Goal: Task Accomplishment & Management: Manage account settings

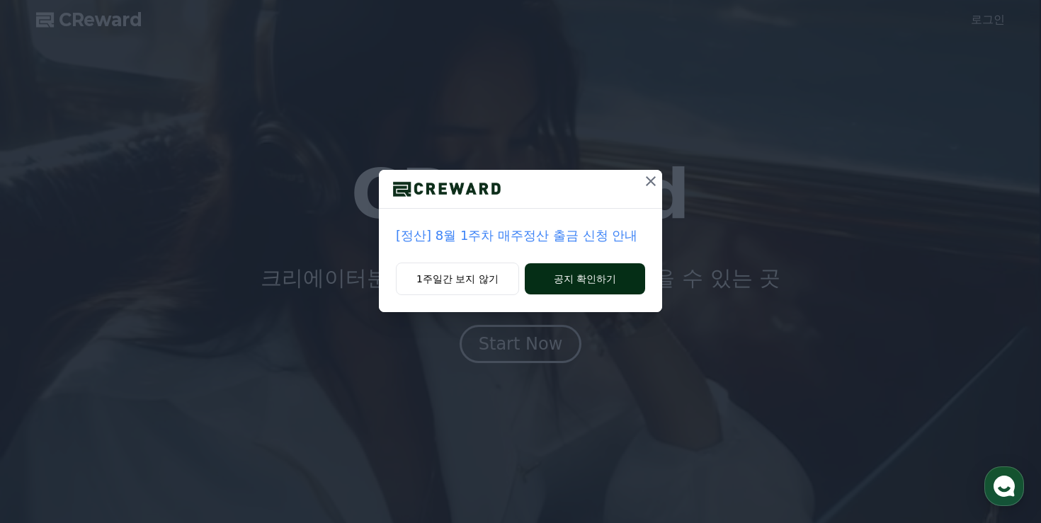
click at [567, 284] on button "공지 확인하기" at bounding box center [585, 278] width 120 height 31
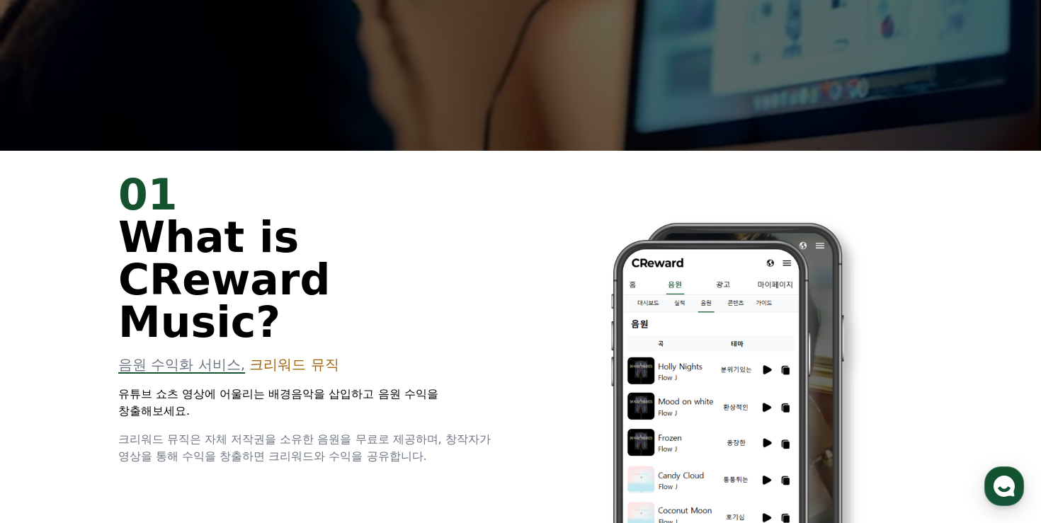
scroll to position [508, 0]
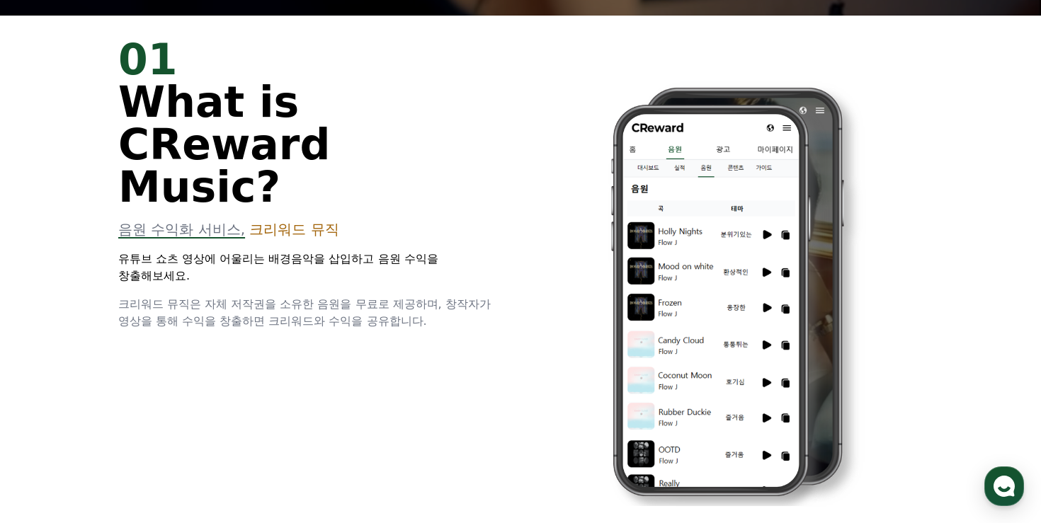
drag, startPoint x: 149, startPoint y: 214, endPoint x: 386, endPoint y: 278, distance: 245.8
click at [387, 277] on div "01 What is CReward Music? 음원 수익화 서비스, 크리워드 뮤직 유튜브 쇼츠 영상에 어울리는 배경음악을 삽입하고 음원 수익을…" at bounding box center [521, 282] width 850 height 533
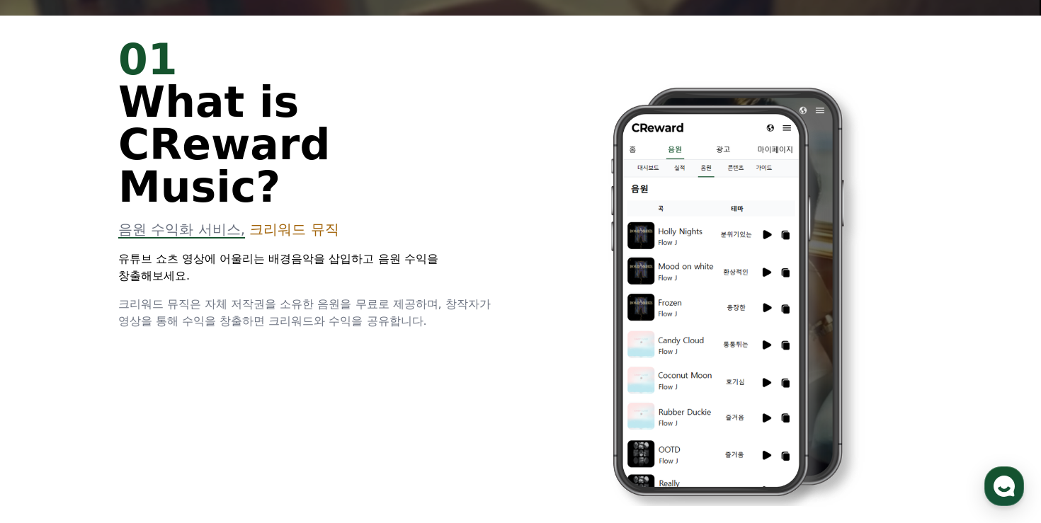
click at [385, 279] on div "01 What is CReward Music? 음원 수익화 서비스, 크리워드 뮤직 유튜브 쇼츠 영상에 어울리는 배경음악을 삽입하고 음원 수익을…" at bounding box center [521, 282] width 850 height 533
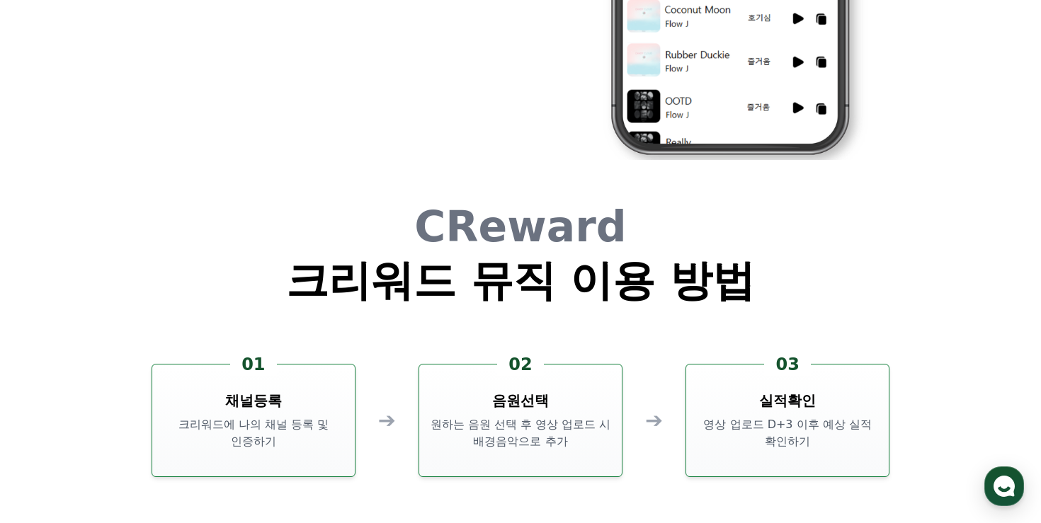
scroll to position [3837, 0]
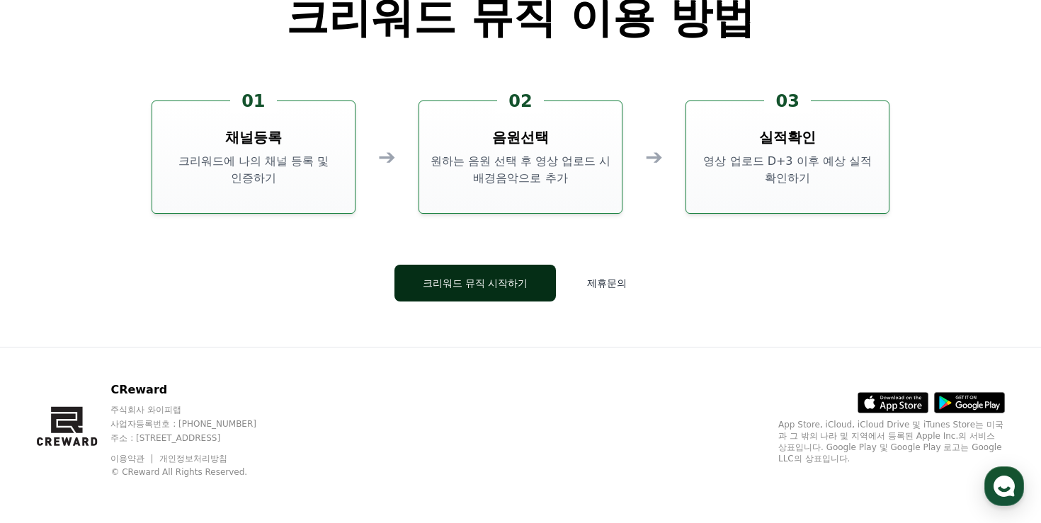
click at [479, 297] on button "크리워드 뮤직 시작하기" at bounding box center [475, 283] width 162 height 37
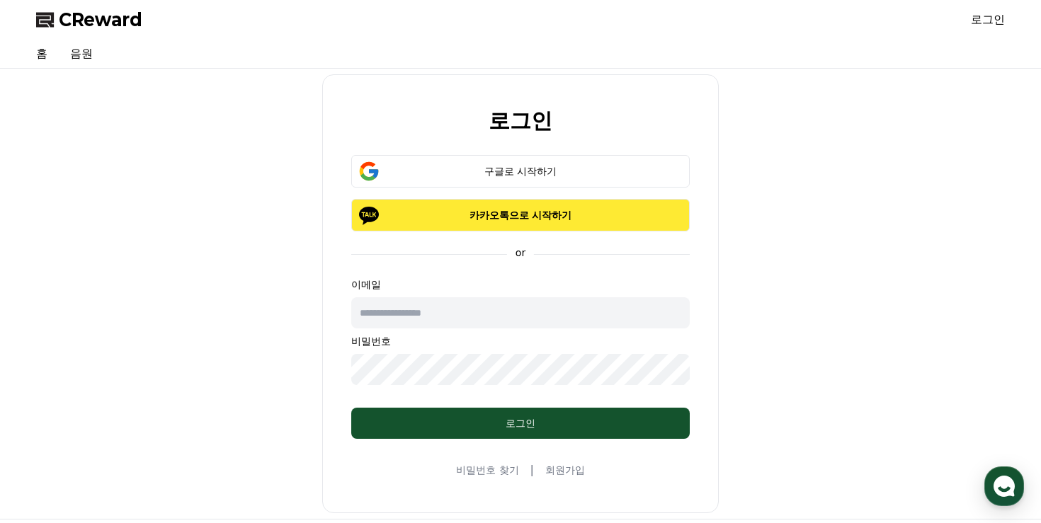
click at [503, 226] on button "카카오톡으로 시작하기" at bounding box center [520, 215] width 338 height 33
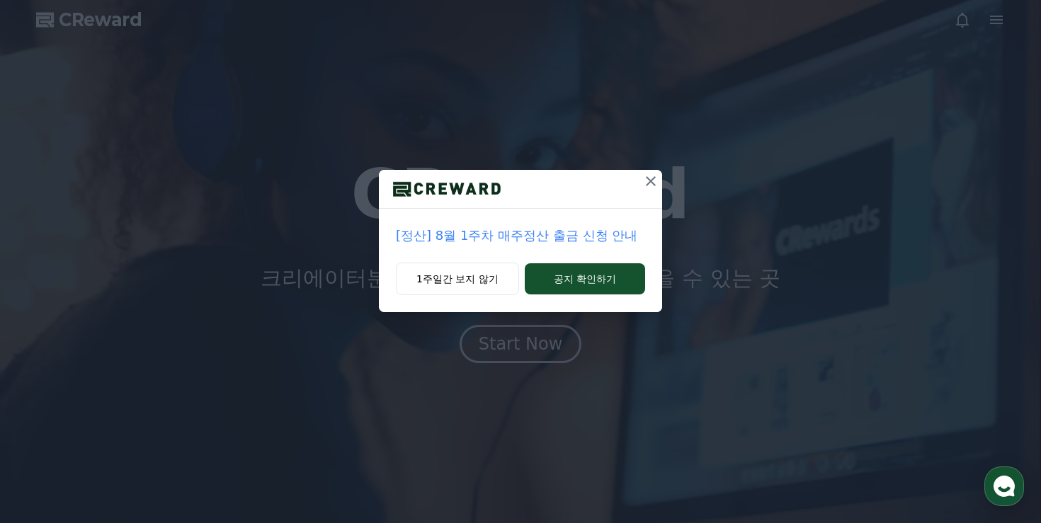
click at [656, 176] on icon at bounding box center [650, 181] width 17 height 17
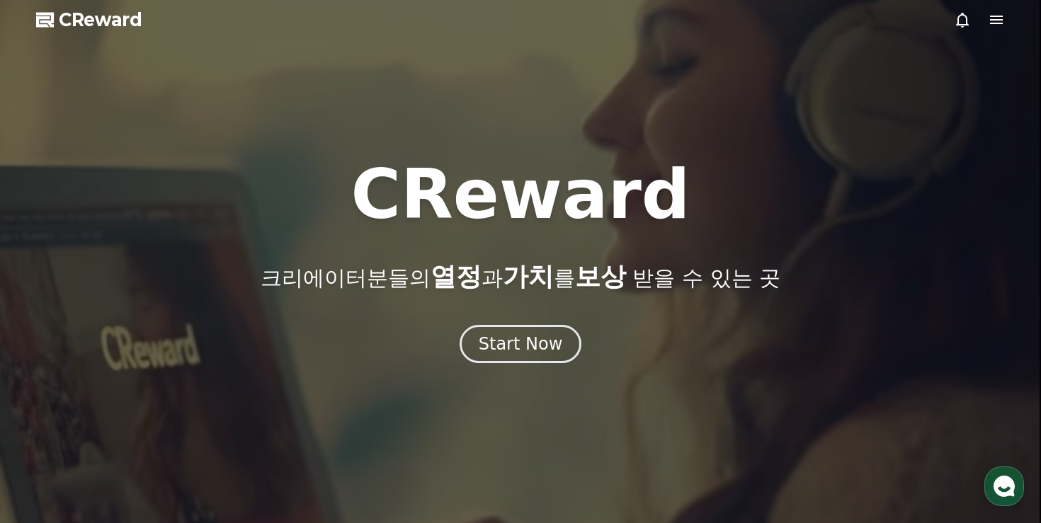
click at [997, 16] on icon at bounding box center [996, 19] width 17 height 17
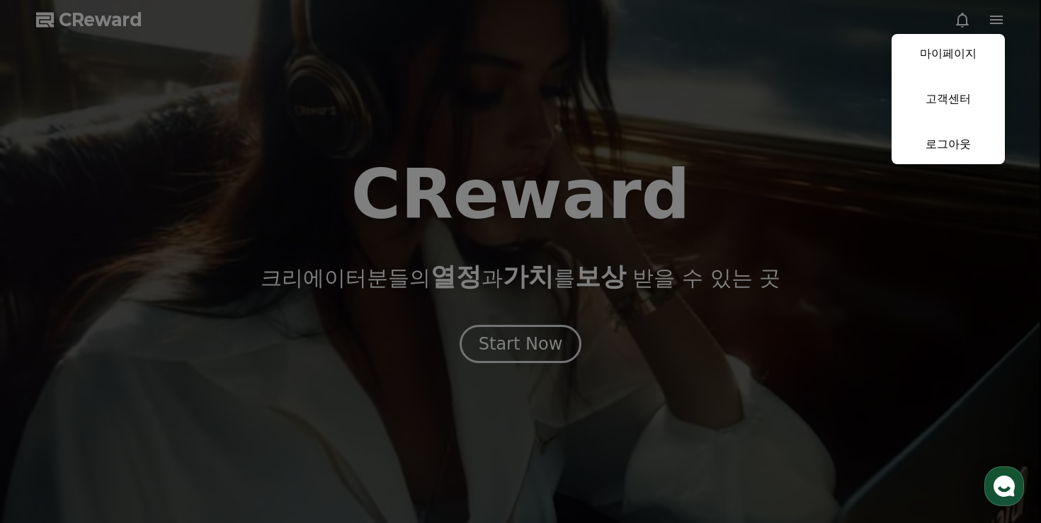
click at [972, 52] on link "마이페이지" at bounding box center [948, 54] width 113 height 40
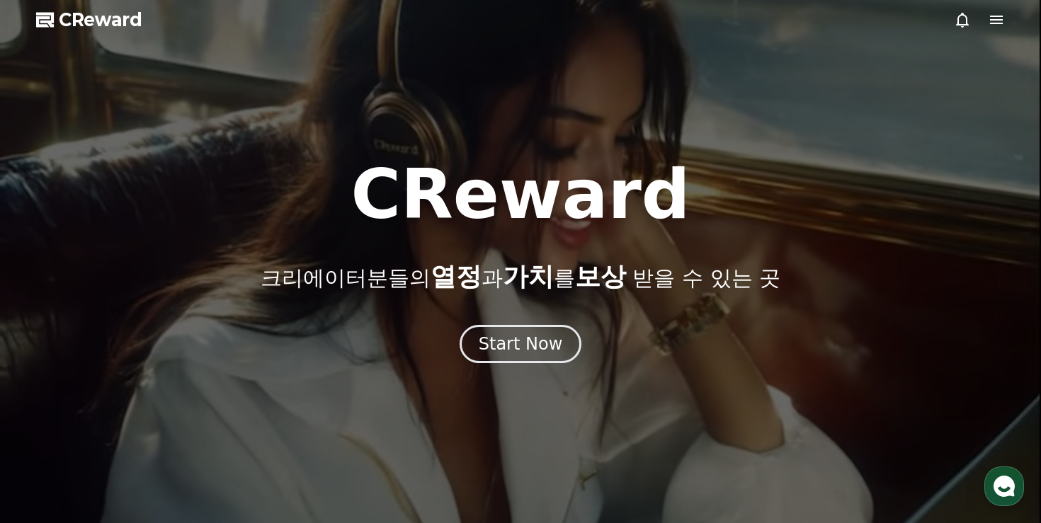
select select "**********"
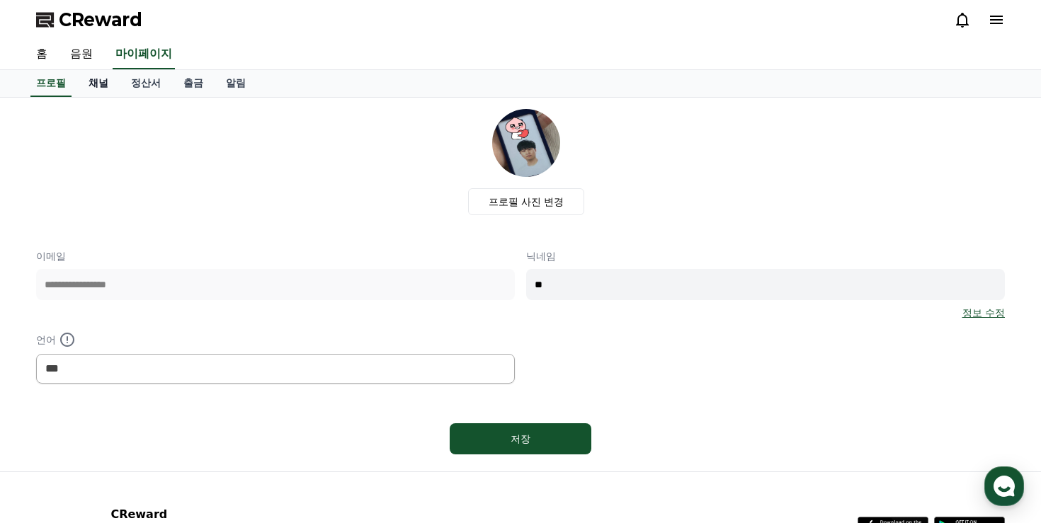
click at [94, 85] on link "채널" at bounding box center [98, 83] width 42 height 27
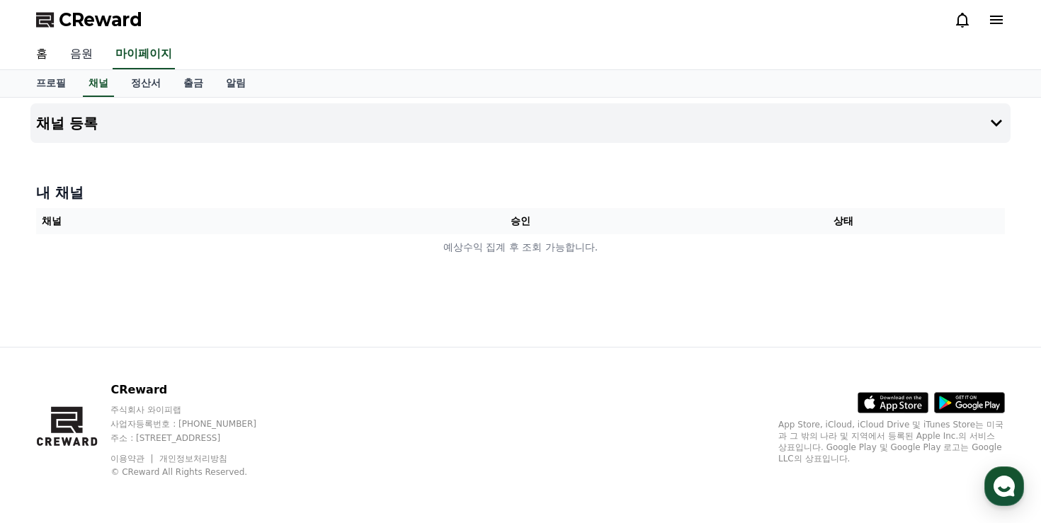
click at [67, 54] on link "음원" at bounding box center [81, 55] width 45 height 30
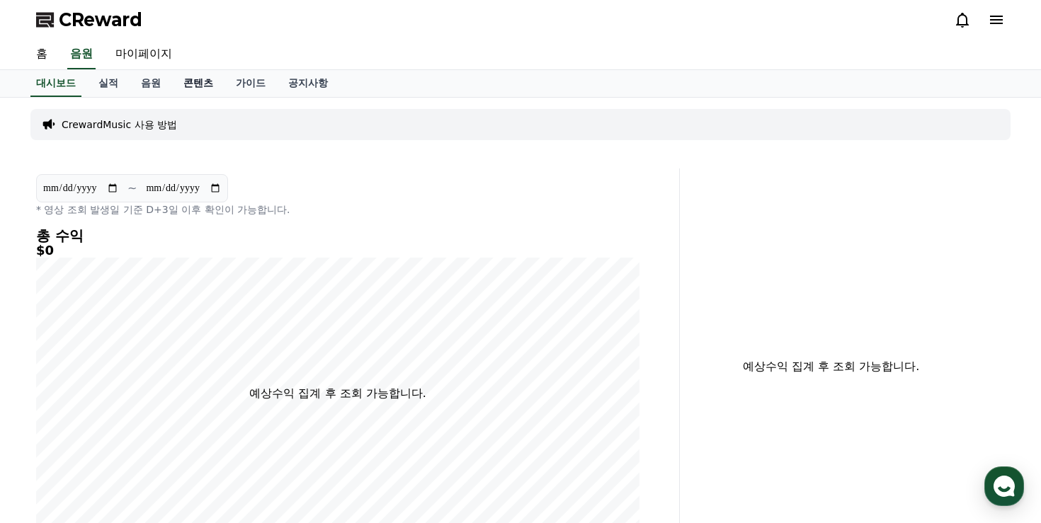
click at [194, 77] on link "콘텐츠" at bounding box center [198, 83] width 52 height 27
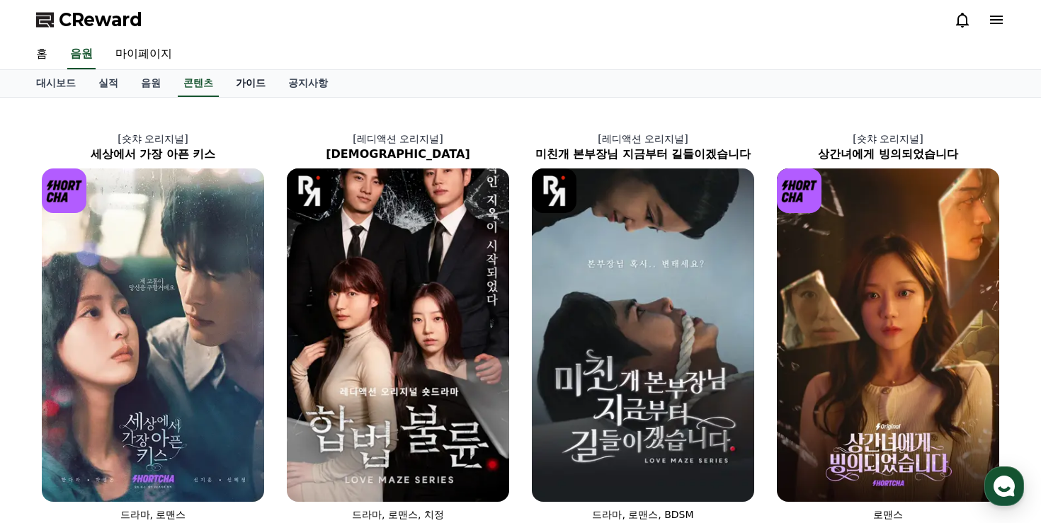
click at [238, 82] on link "가이드" at bounding box center [250, 83] width 52 height 27
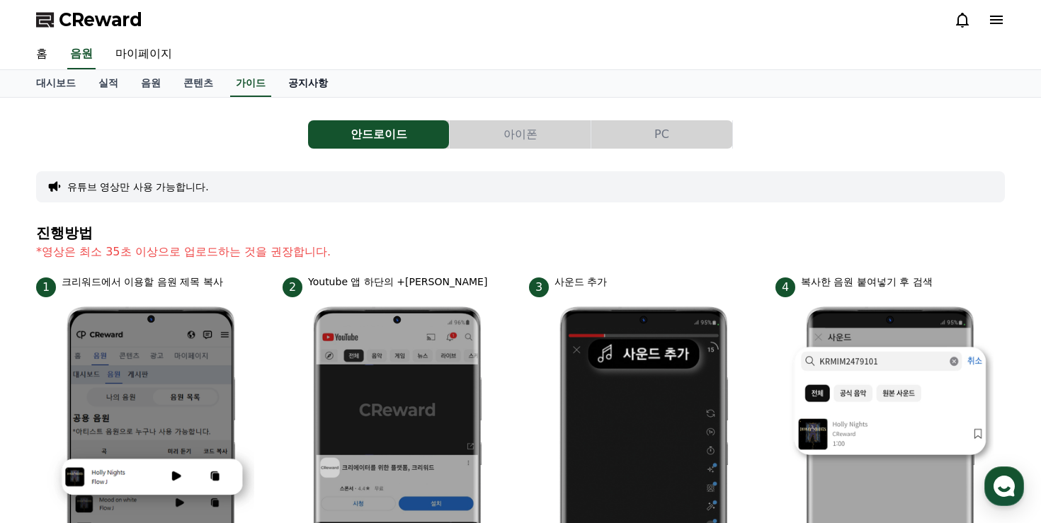
click at [277, 84] on link "공지사항" at bounding box center [308, 83] width 62 height 27
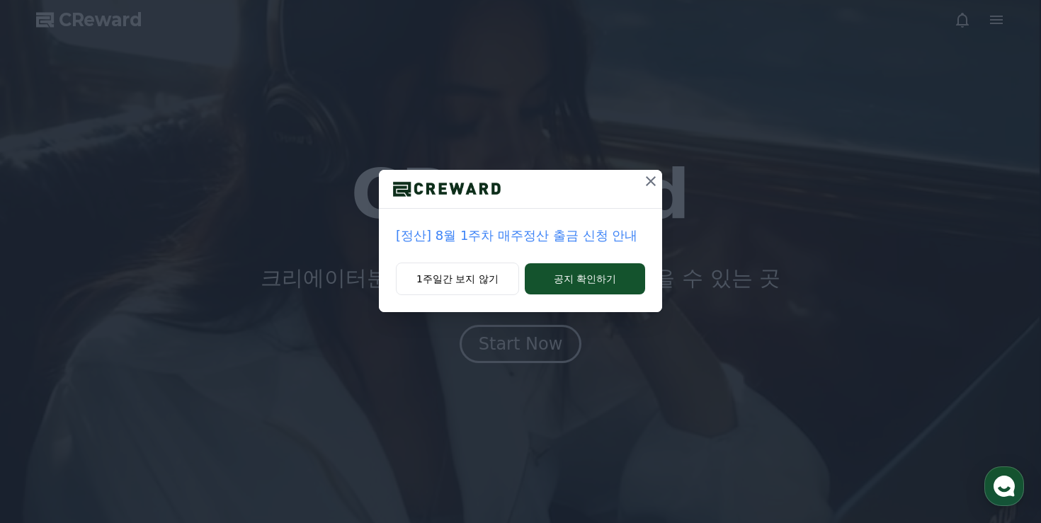
click at [651, 186] on icon at bounding box center [650, 181] width 17 height 17
